Goal: Information Seeking & Learning: Learn about a topic

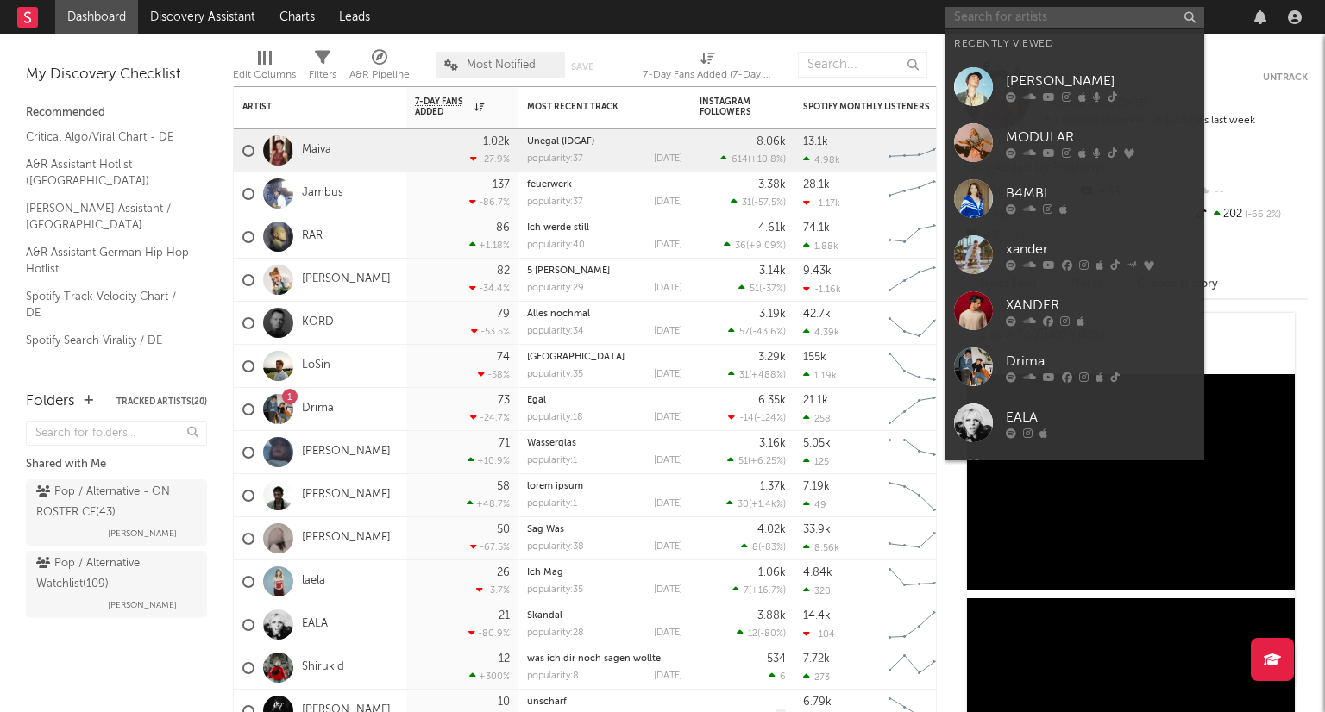
click at [1049, 15] on input "text" at bounding box center [1074, 18] width 259 height 22
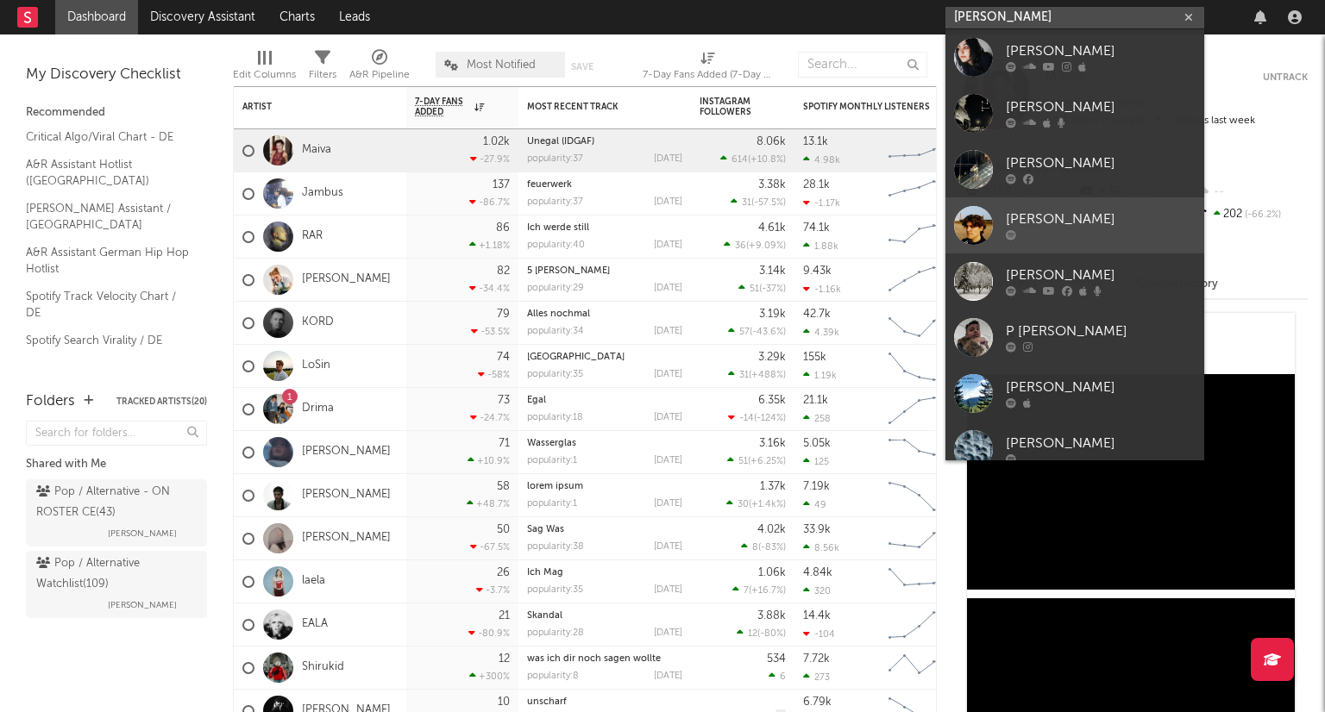
type input "[PERSON_NAME]"
click at [1107, 229] on div "[PERSON_NAME]" at bounding box center [1101, 220] width 190 height 21
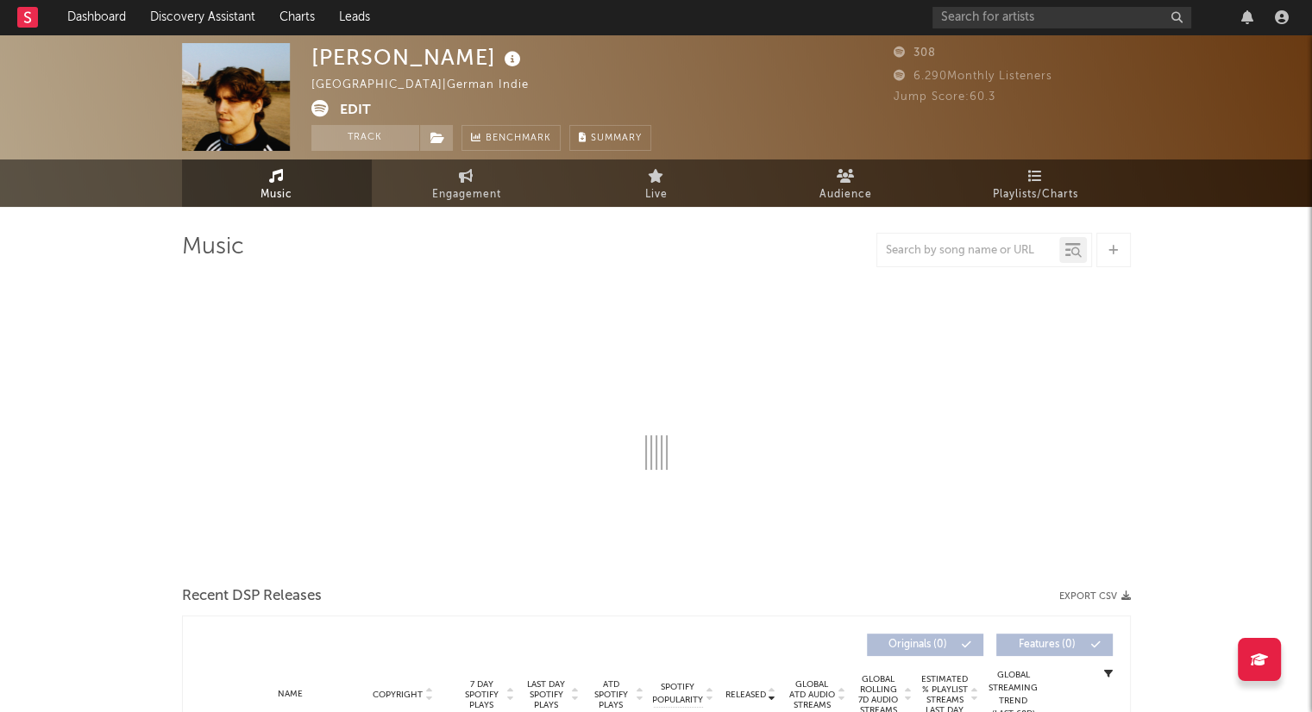
select select "1w"
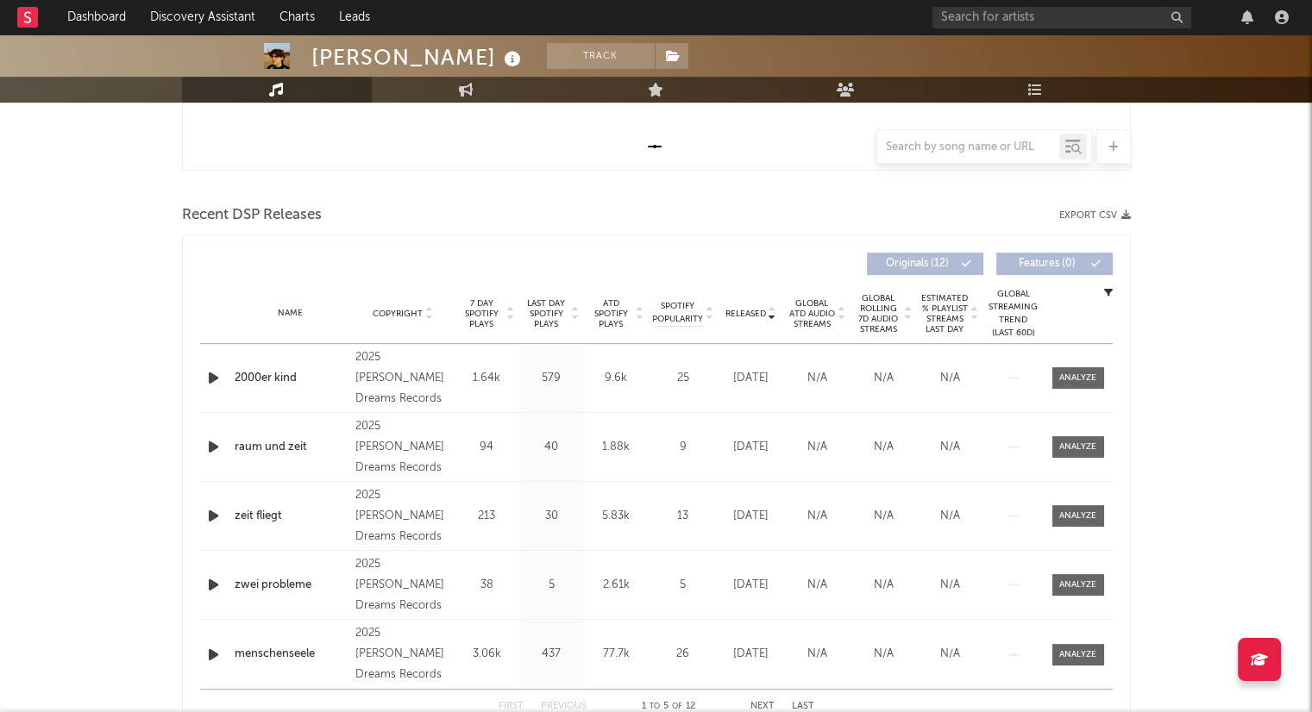
scroll to position [604, 0]
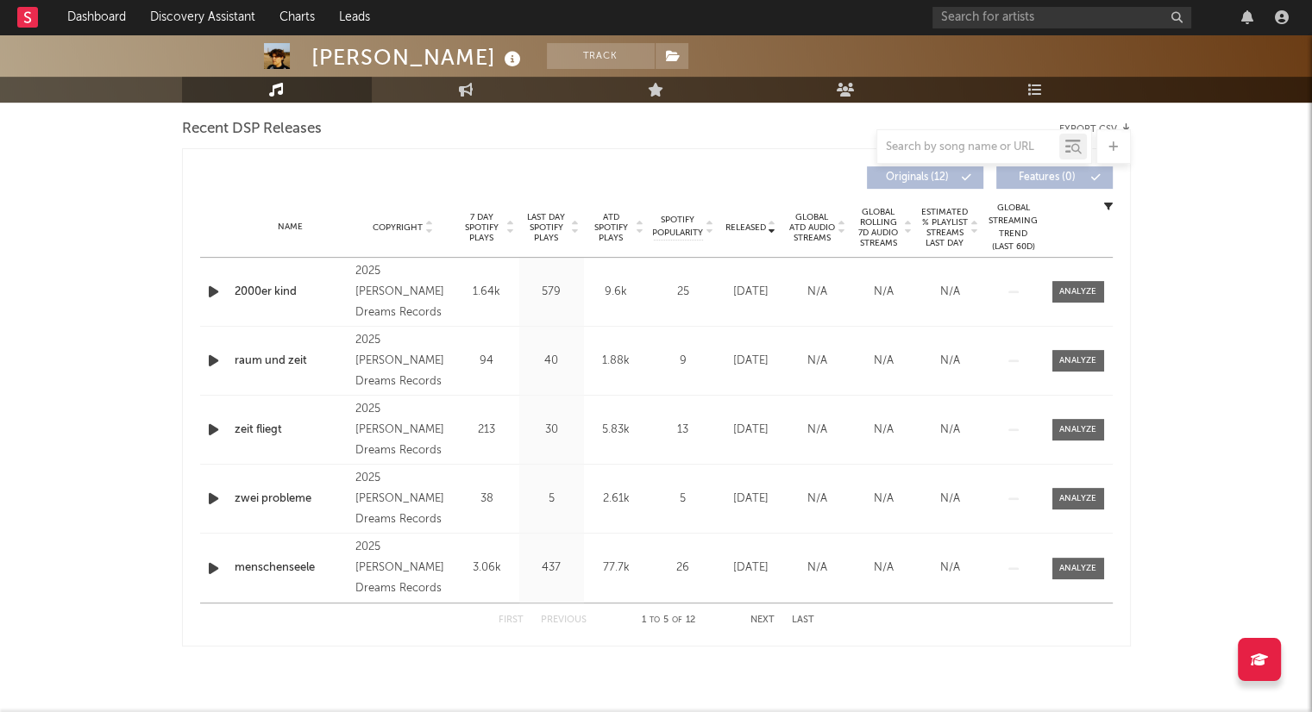
click at [752, 618] on button "Next" at bounding box center [762, 620] width 24 height 9
click at [758, 618] on button "Next" at bounding box center [762, 620] width 24 height 9
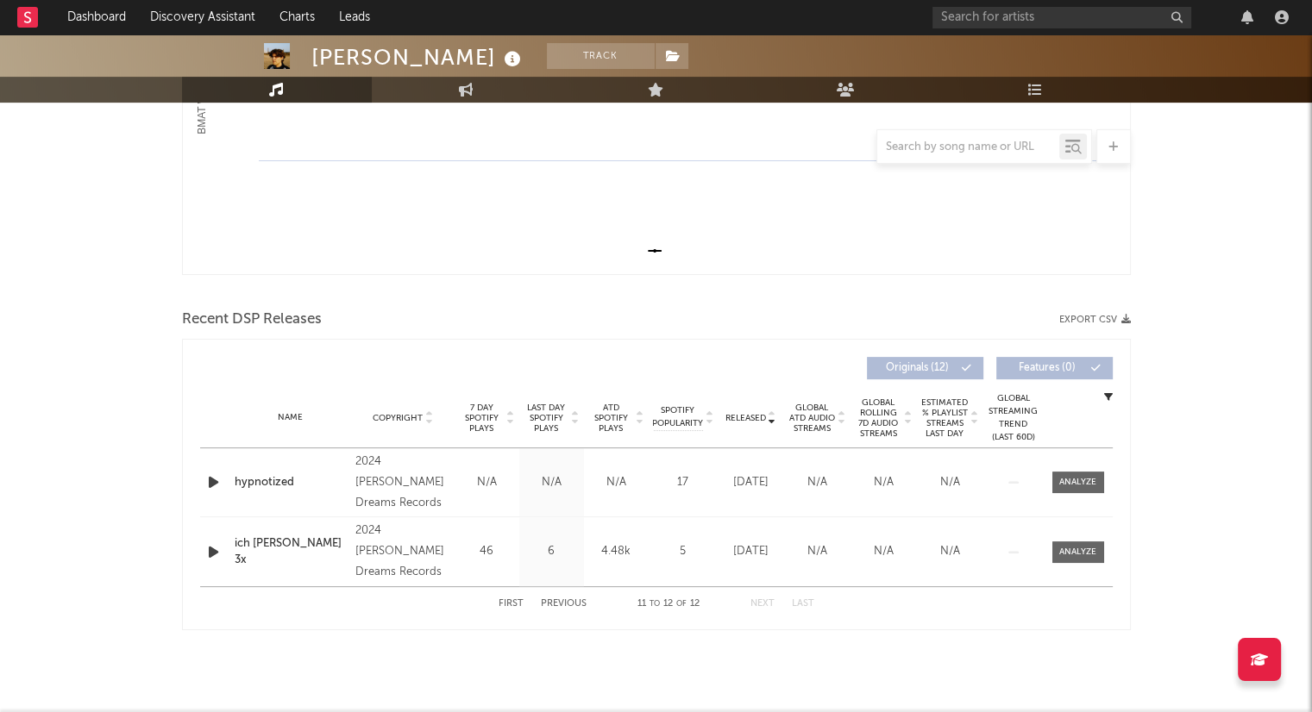
scroll to position [412, 0]
click at [517, 601] on button "First" at bounding box center [511, 604] width 25 height 9
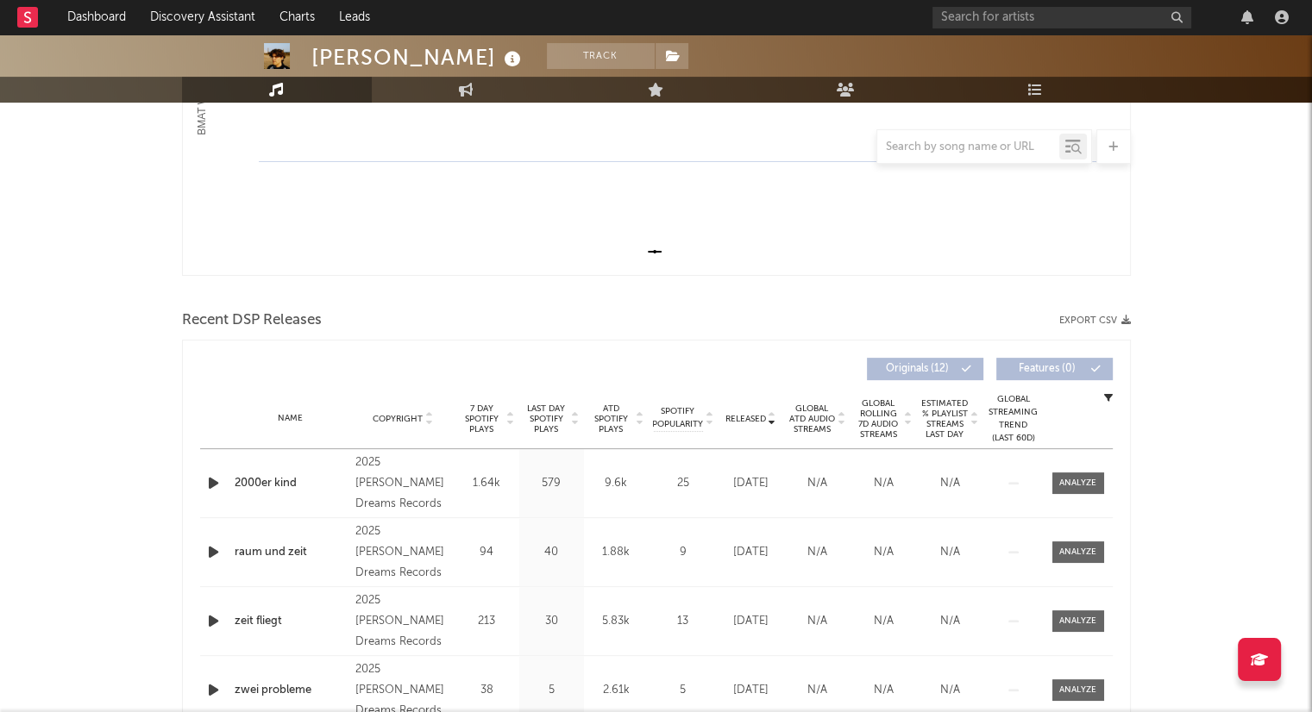
scroll to position [604, 0]
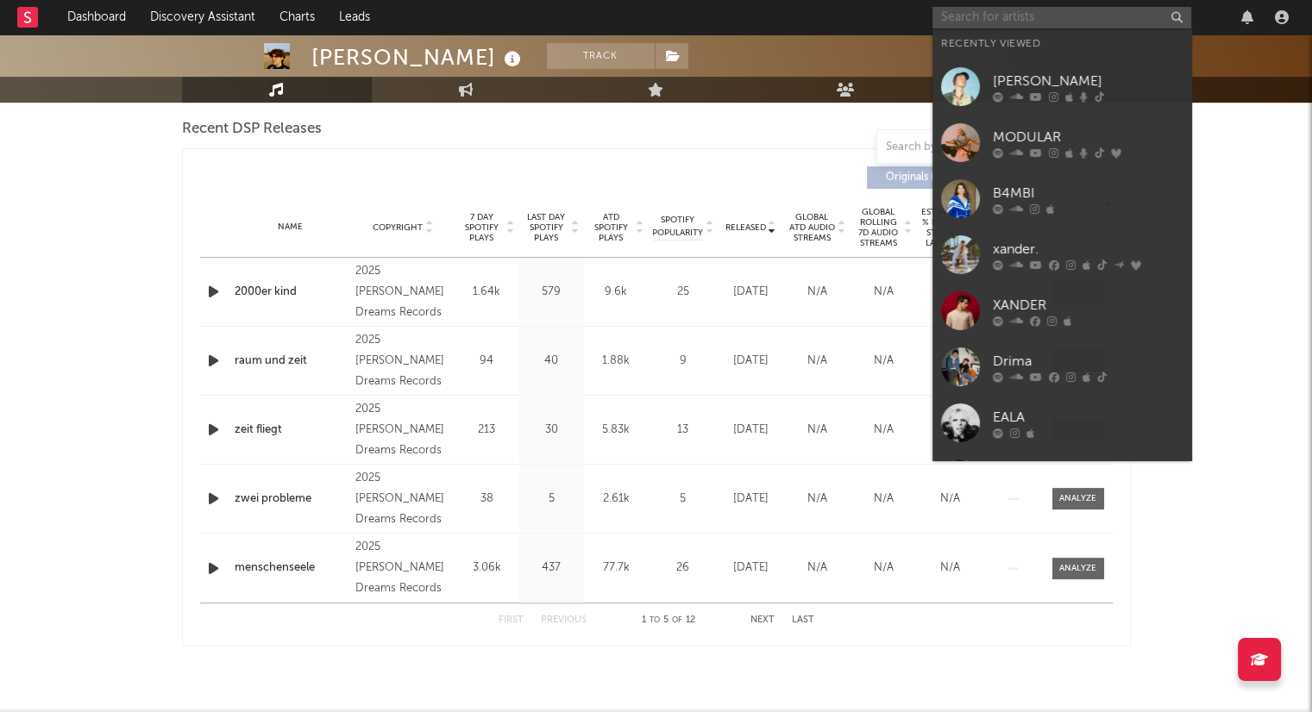
click at [1025, 26] on input "text" at bounding box center [1061, 18] width 259 height 22
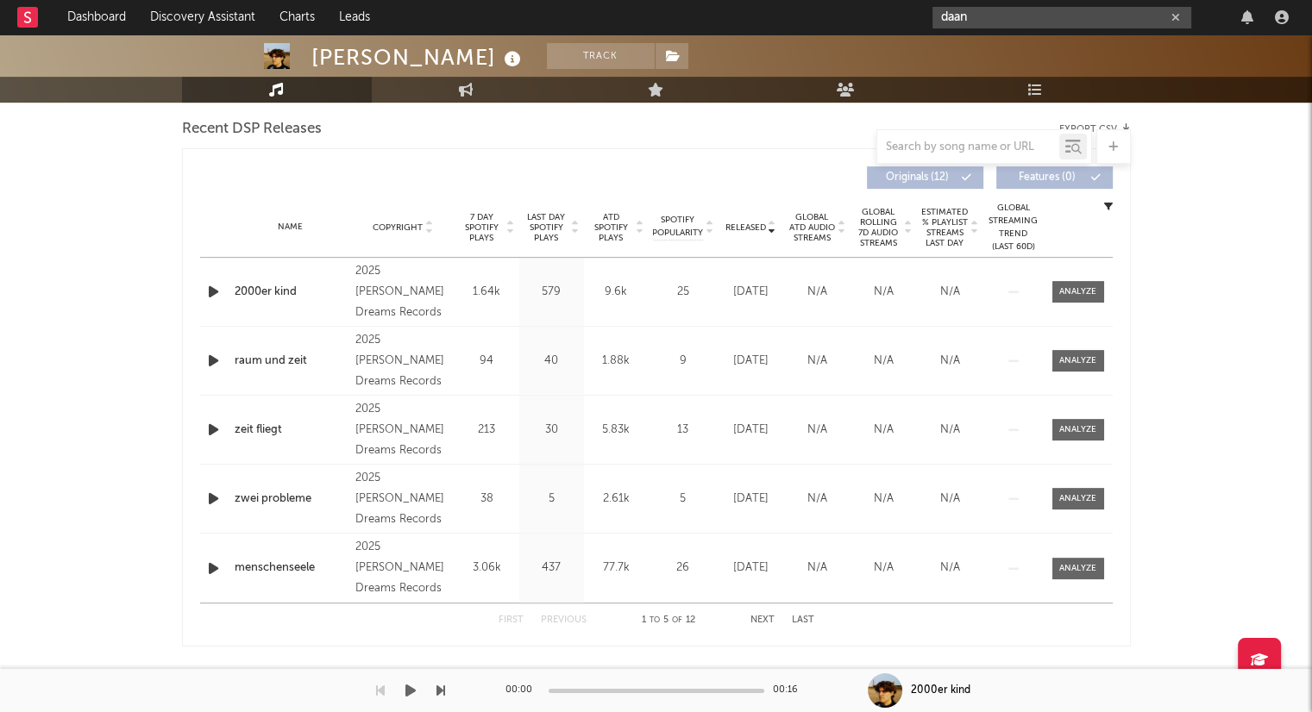
type input "daan"
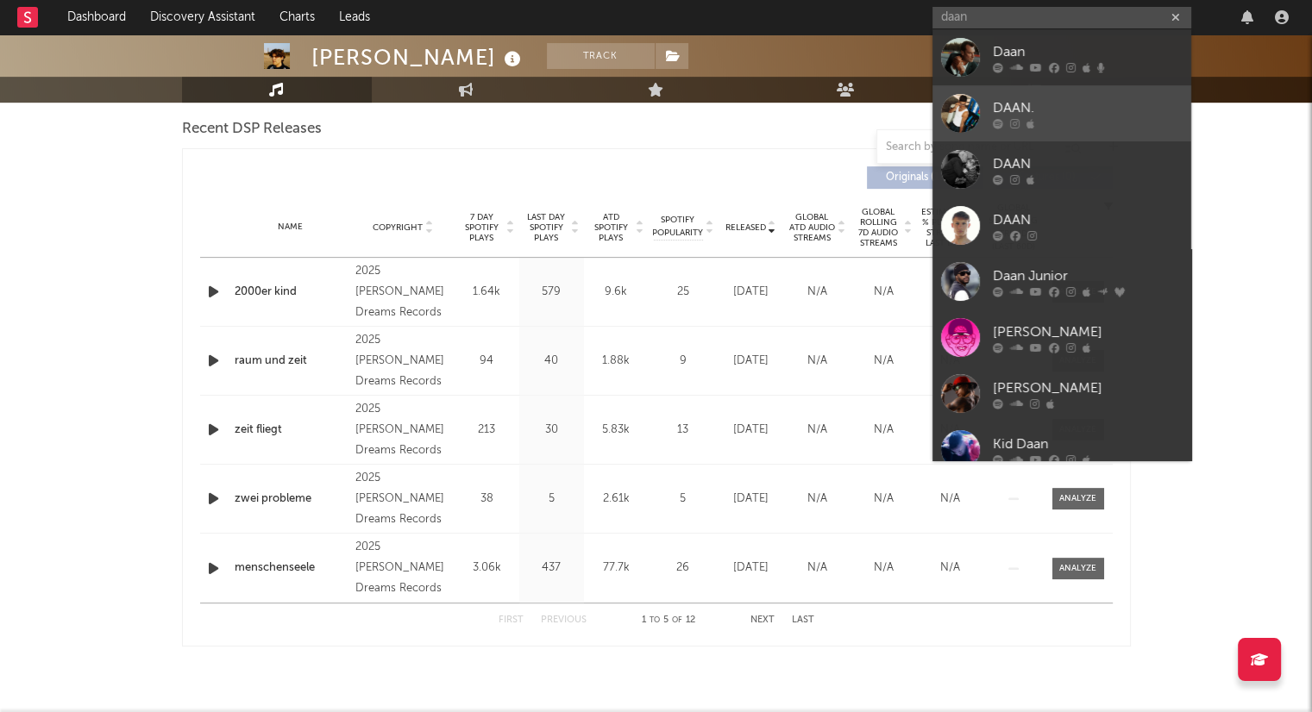
click at [1038, 122] on div at bounding box center [1088, 123] width 190 height 10
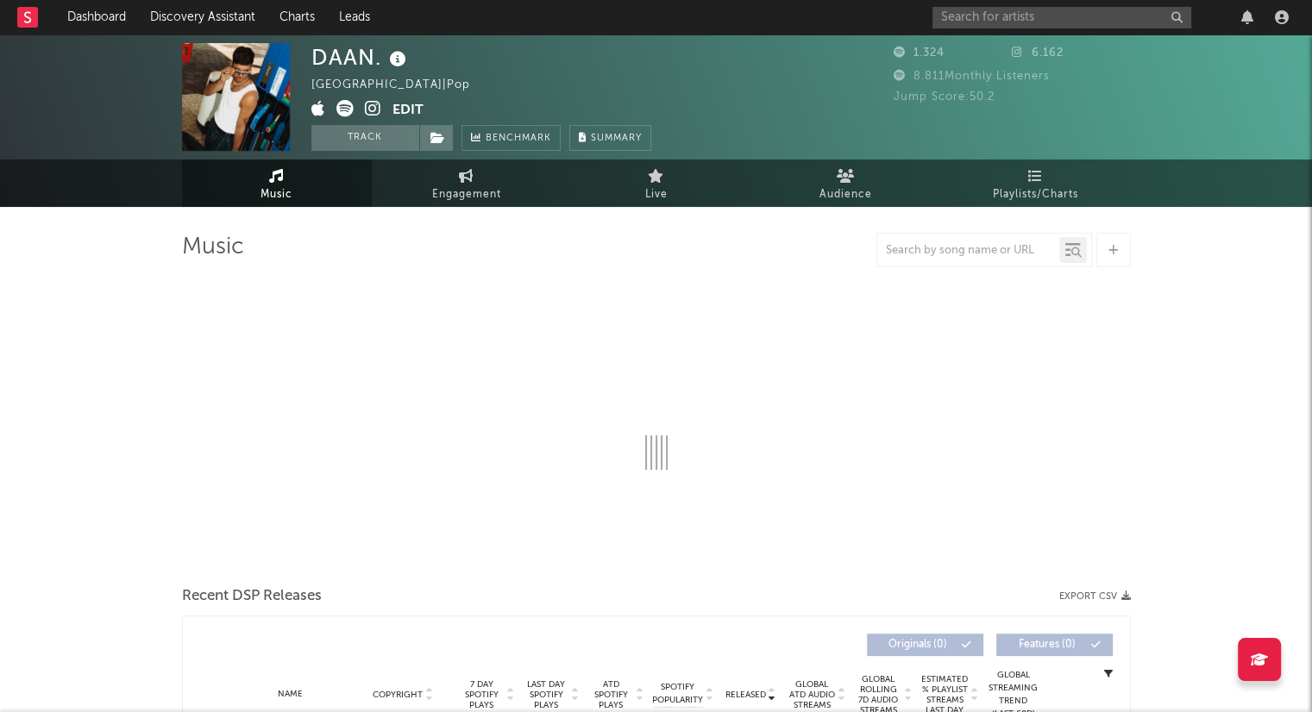
select select "1w"
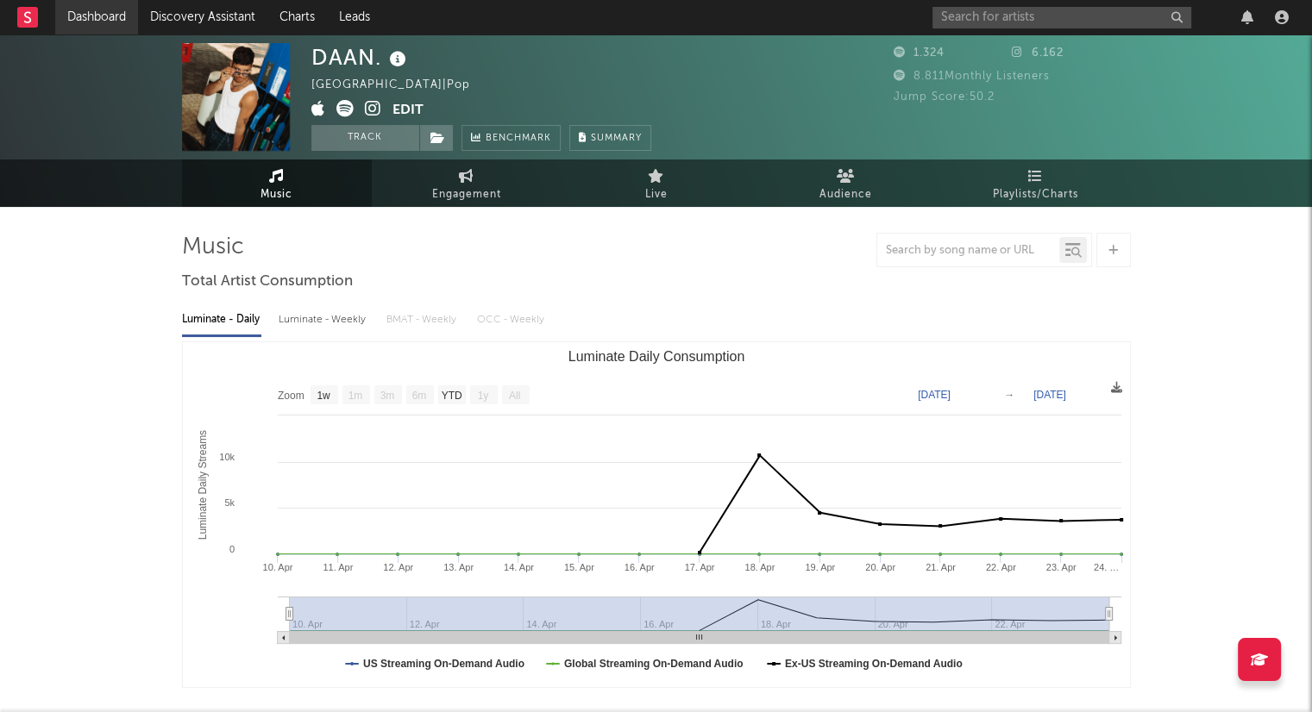
click at [86, 19] on link "Dashboard" at bounding box center [96, 17] width 83 height 34
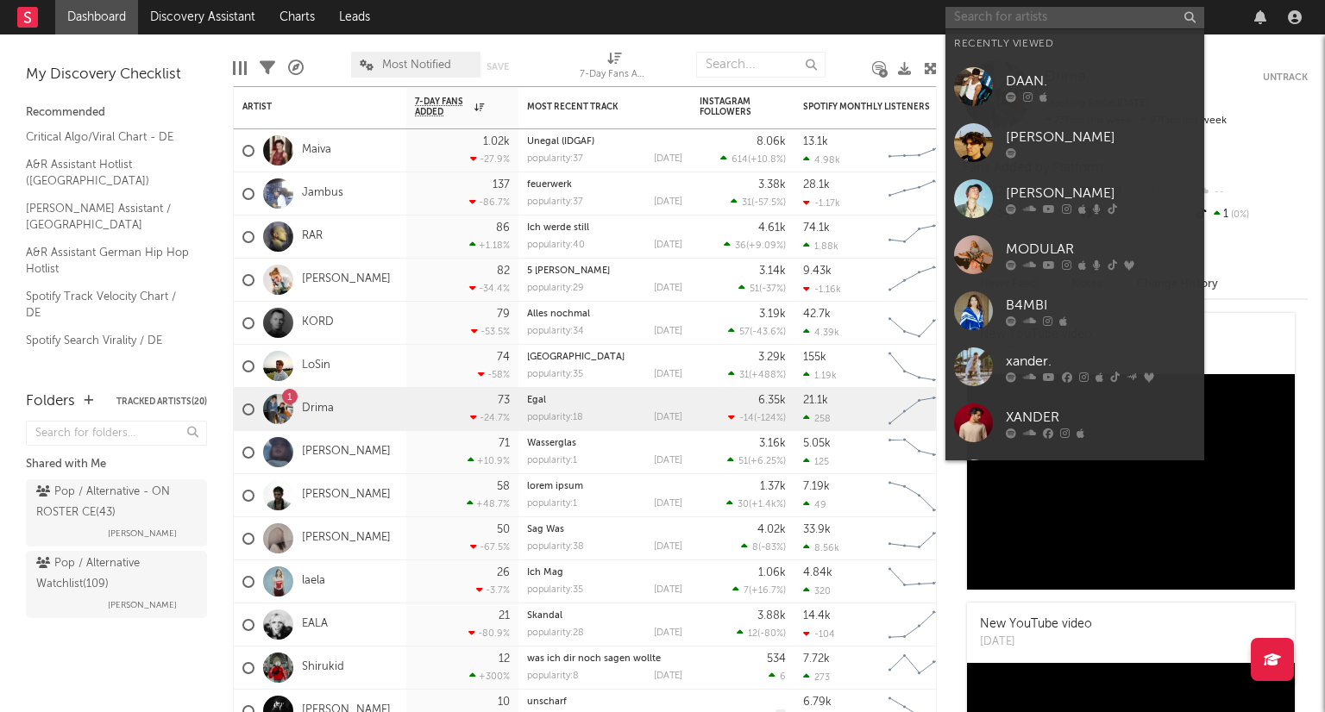
click at [987, 14] on input "text" at bounding box center [1074, 18] width 259 height 22
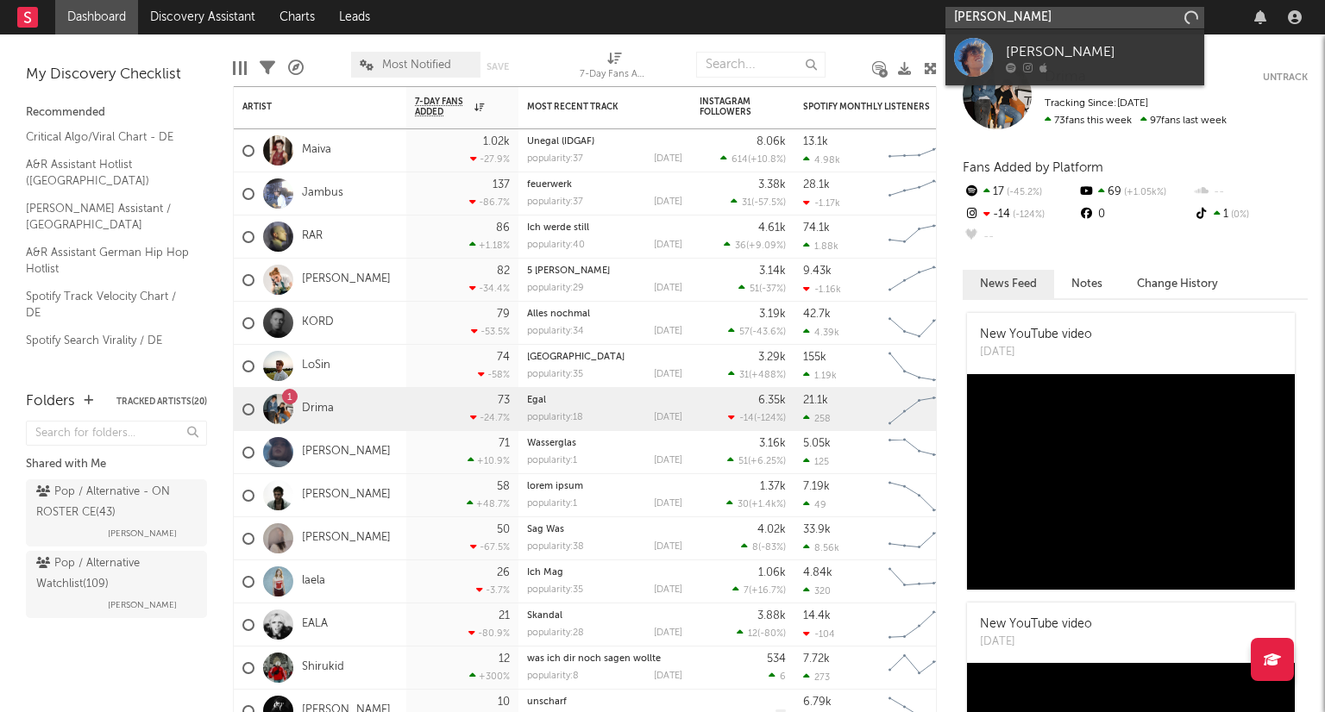
type input "[PERSON_NAME]"
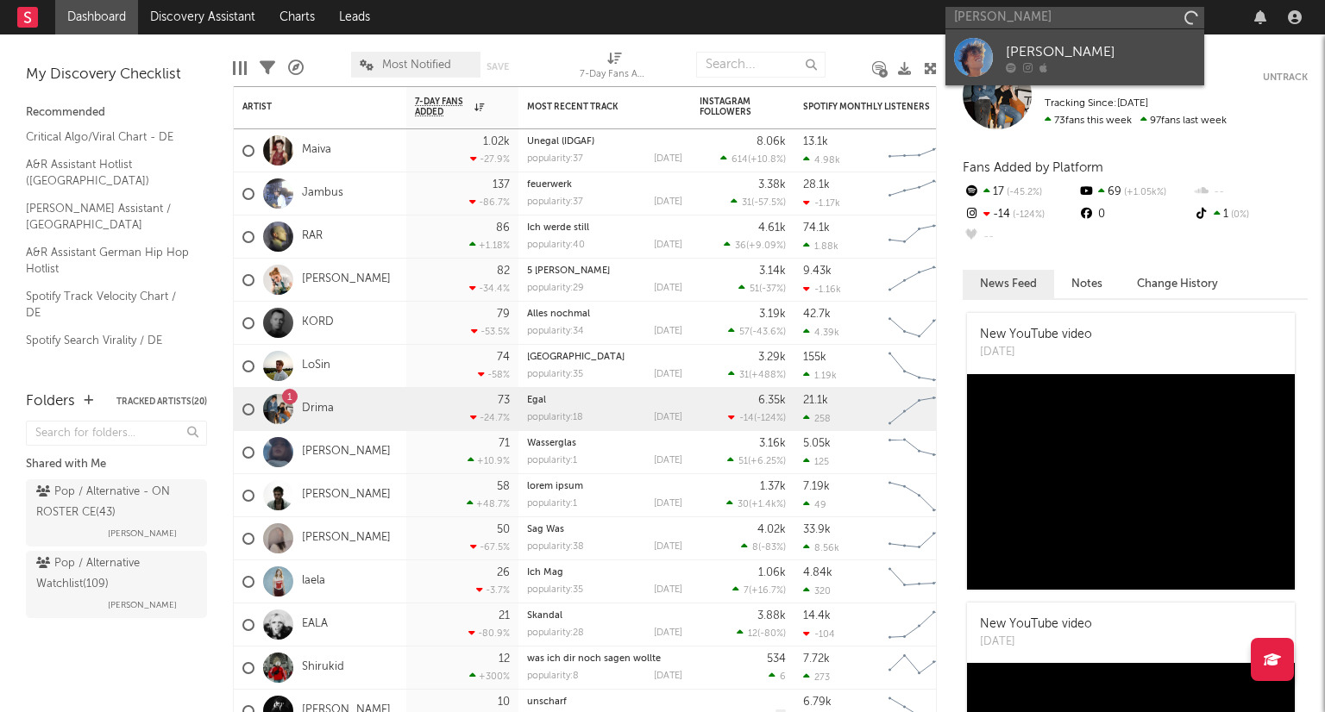
click at [1144, 67] on div at bounding box center [1101, 67] width 190 height 10
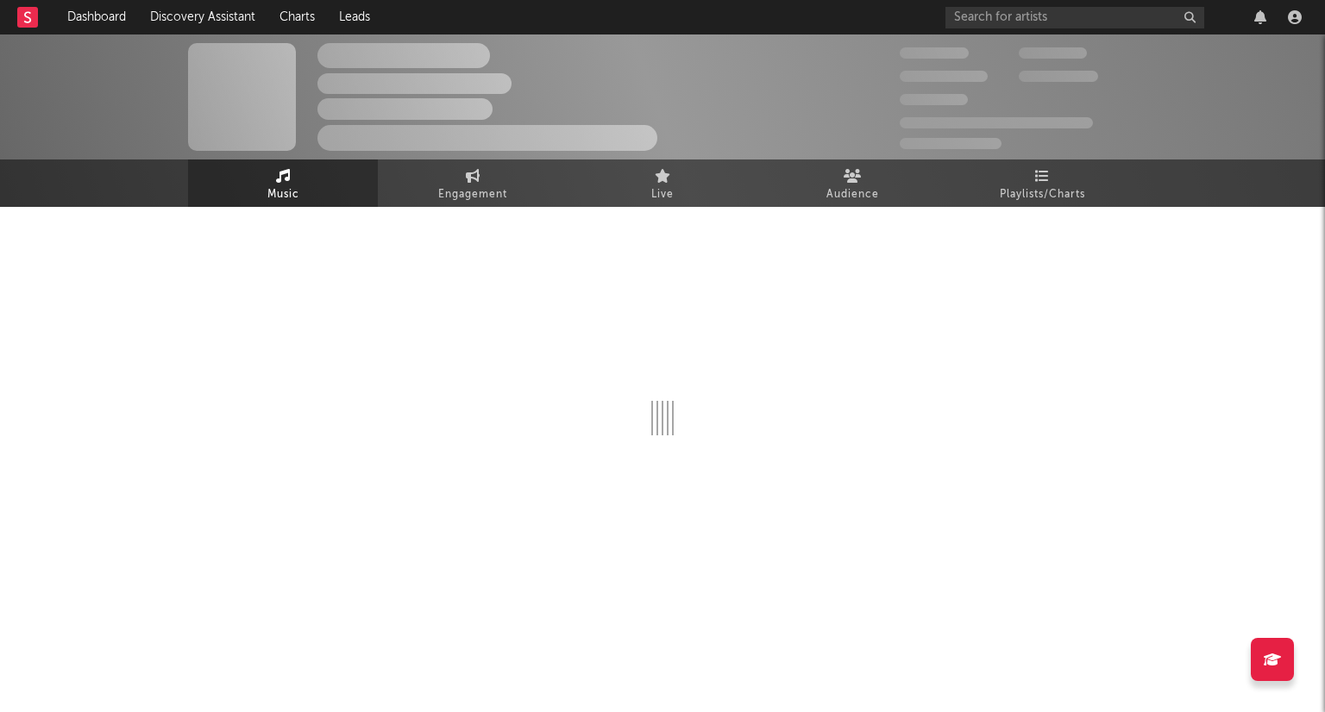
select select "1w"
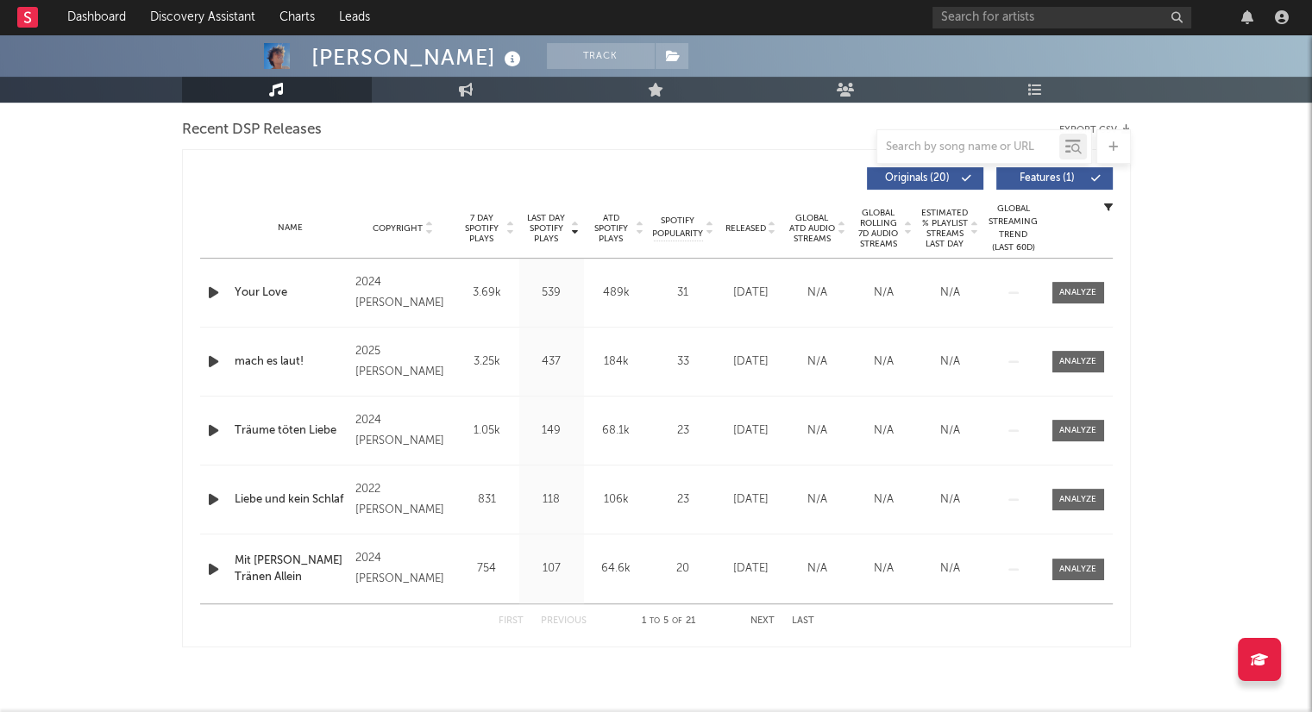
scroll to position [619, 0]
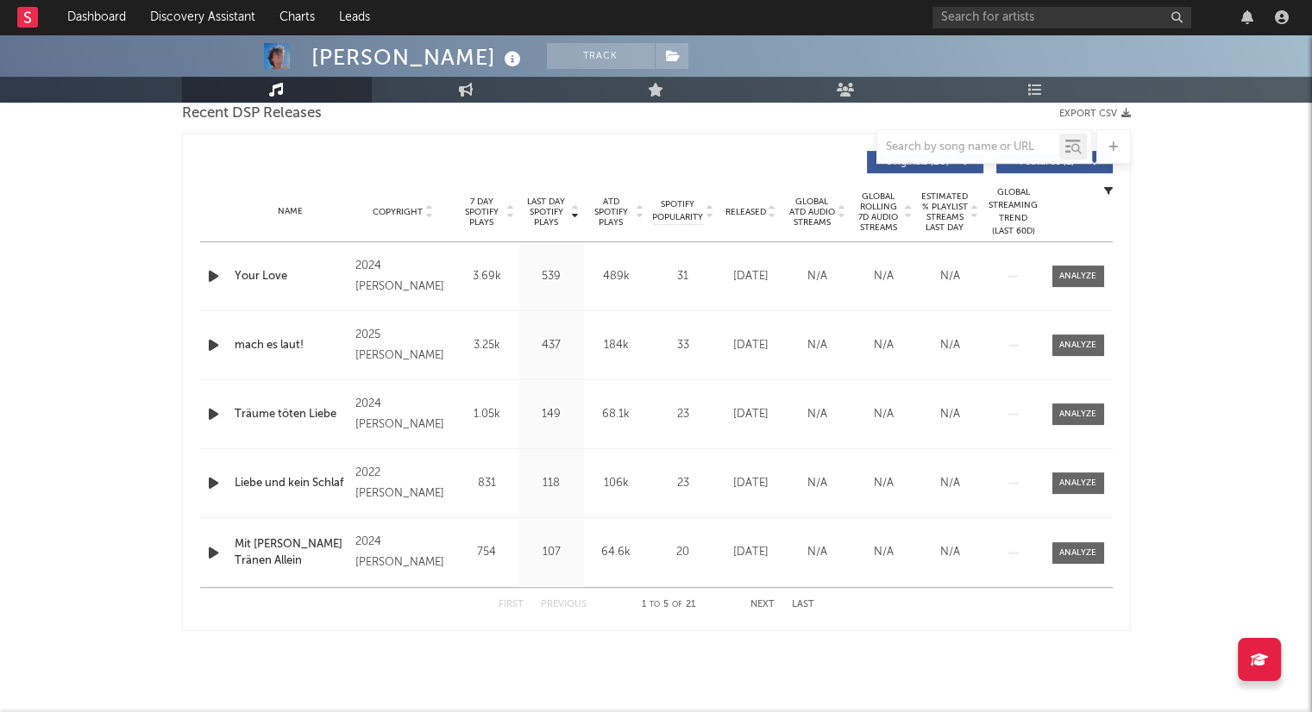
click at [775, 215] on icon at bounding box center [772, 215] width 9 height 7
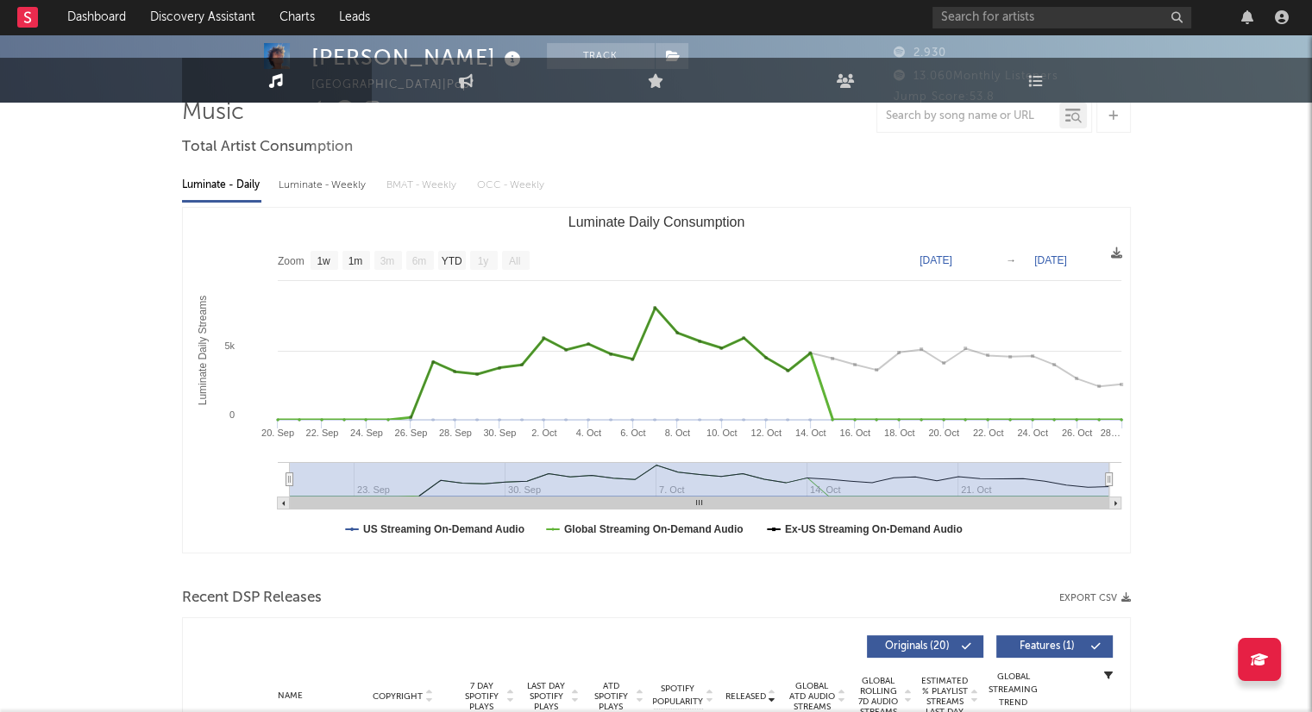
scroll to position [0, 0]
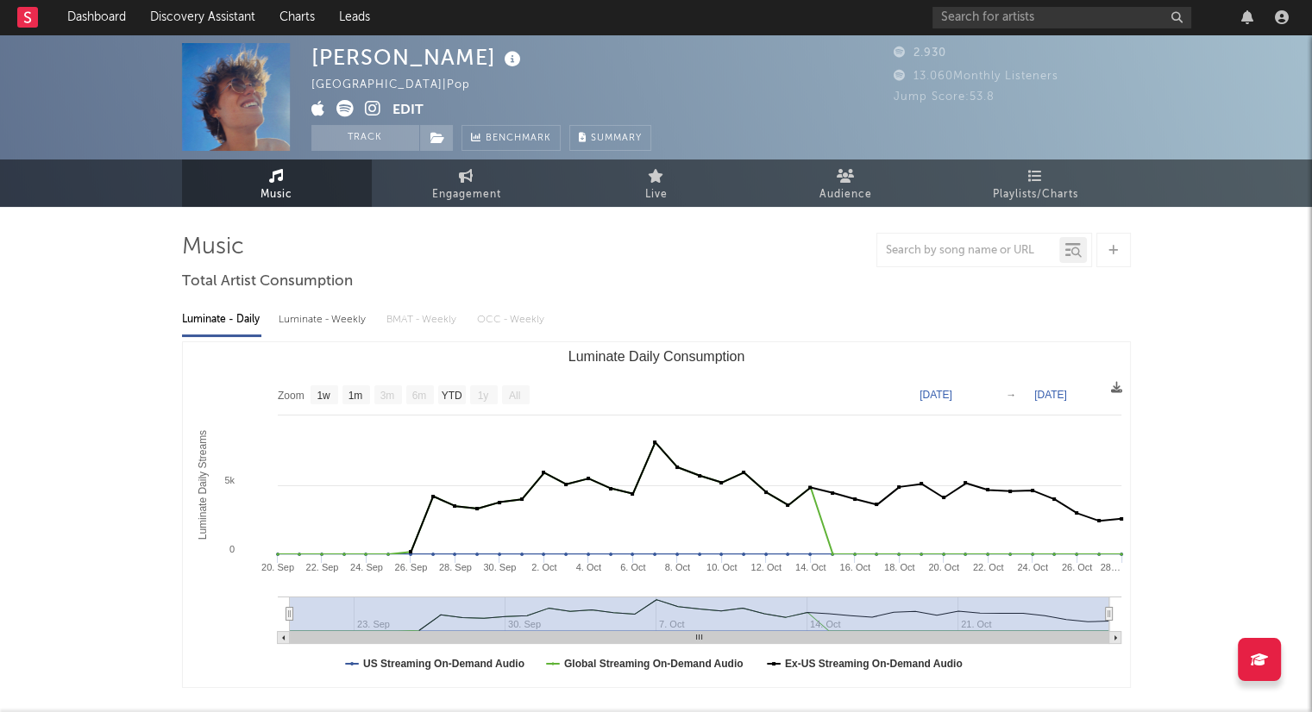
click at [369, 107] on icon at bounding box center [373, 108] width 16 height 17
